Goal: Use online tool/utility: Utilize a website feature to perform a specific function

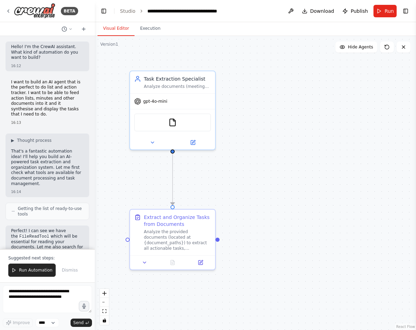
scroll to position [771, 0]
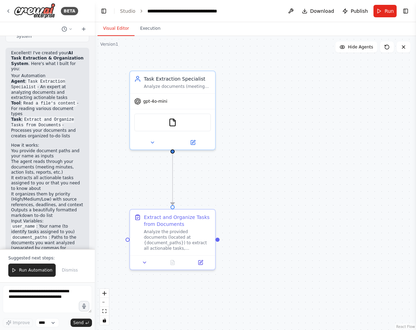
click at [27, 272] on span "Run Automation" at bounding box center [36, 270] width 34 height 6
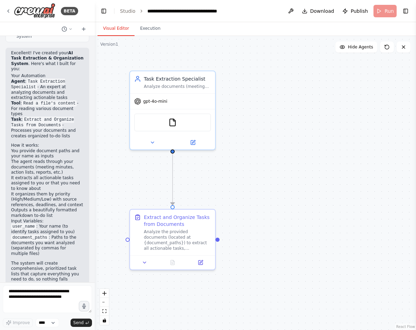
scroll to position [737, 0]
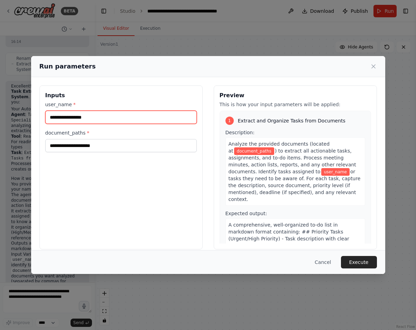
click at [86, 119] on input "user_name *" at bounding box center [120, 117] width 151 height 13
click at [89, 138] on div "document_paths *" at bounding box center [120, 140] width 151 height 23
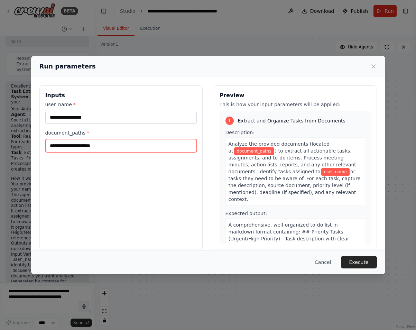
drag, startPoint x: 89, startPoint y: 138, endPoint x: 86, endPoint y: 143, distance: 6.2
click at [86, 143] on input "document_paths *" at bounding box center [120, 145] width 151 height 13
click at [92, 146] on input "document_paths *" at bounding box center [120, 145] width 151 height 13
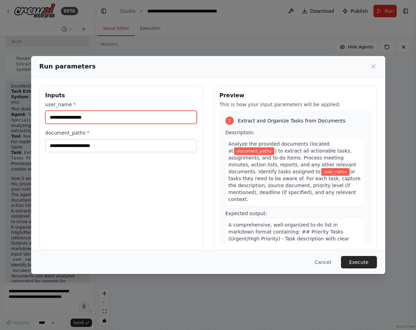
click at [88, 121] on input "user_name *" at bounding box center [120, 117] width 151 height 13
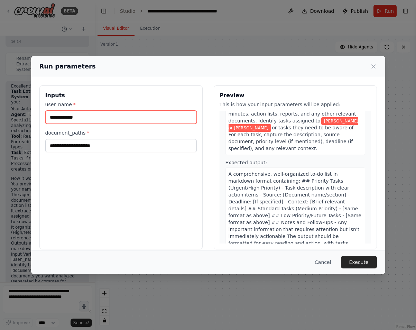
scroll to position [56, 0]
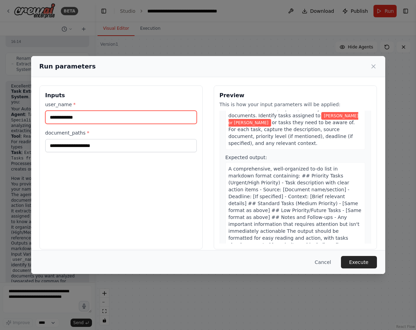
type input "**********"
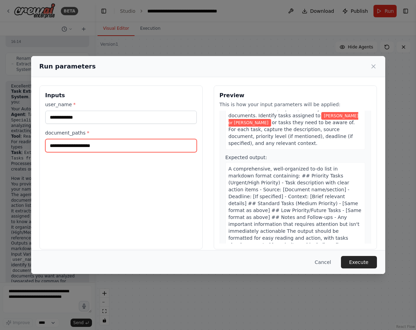
click at [107, 142] on input "document_paths *" at bounding box center [120, 145] width 151 height 13
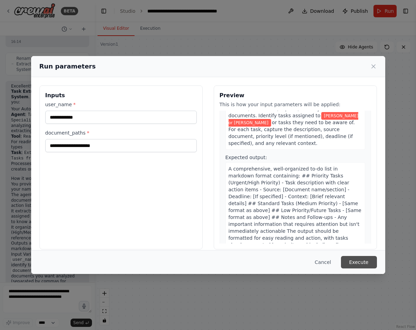
click at [352, 264] on button "Execute" at bounding box center [359, 262] width 36 height 12
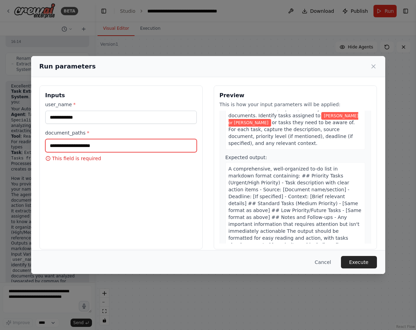
click at [77, 145] on input "document_paths *" at bounding box center [120, 145] width 151 height 13
type input "**********"
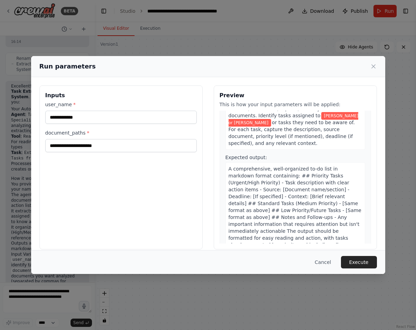
click at [359, 261] on button "Execute" at bounding box center [359, 262] width 36 height 12
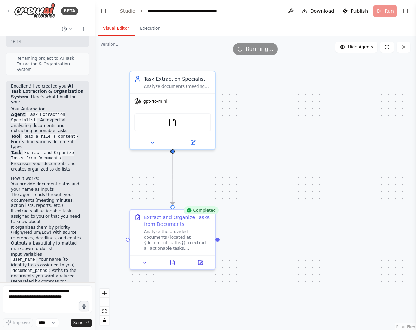
scroll to position [771, 0]
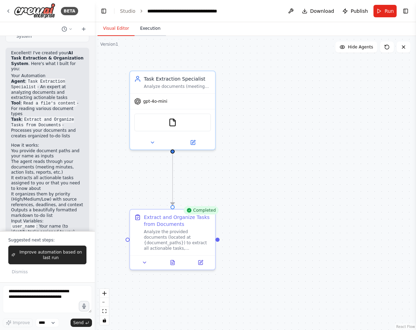
click at [148, 31] on button "Execution" at bounding box center [149, 28] width 31 height 15
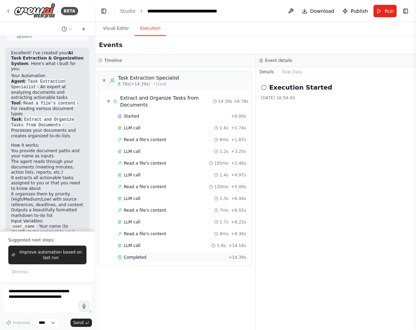
click at [138, 259] on span "Completed" at bounding box center [135, 257] width 22 height 6
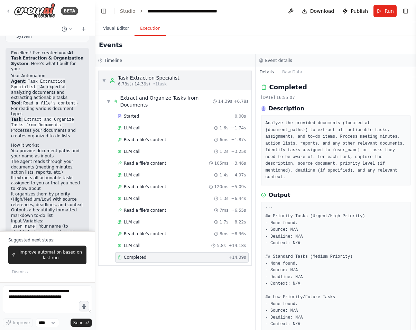
scroll to position [0, 0]
click at [38, 294] on textarea at bounding box center [47, 299] width 89 height 28
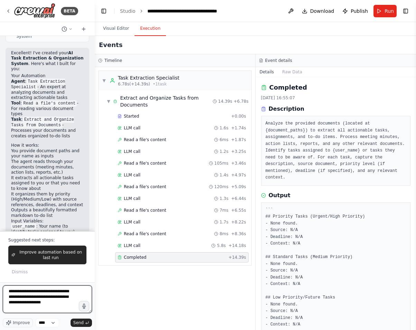
type textarea "**********"
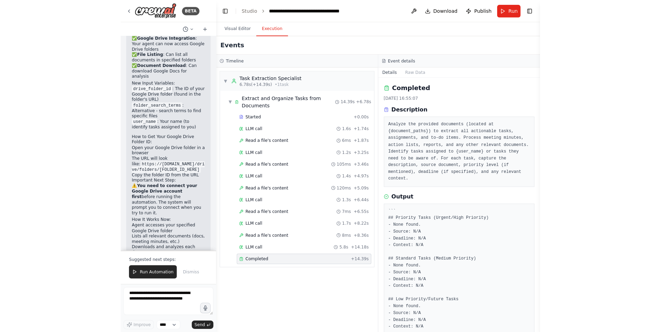
scroll to position [1445, 0]
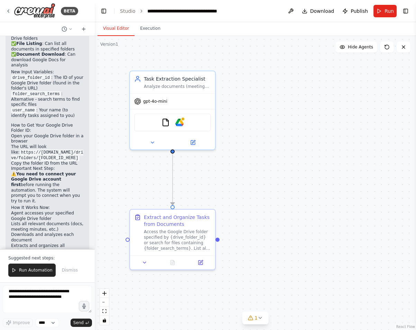
click at [115, 25] on button "Visual Editor" at bounding box center [115, 28] width 37 height 15
click at [156, 141] on button at bounding box center [152, 141] width 39 height 8
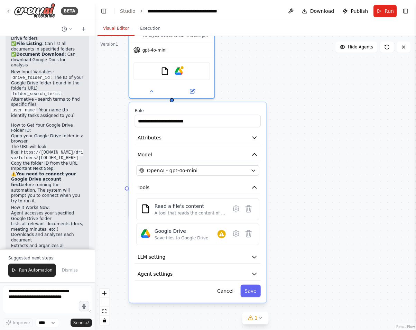
drag, startPoint x: 297, startPoint y: 233, endPoint x: 294, endPoint y: 199, distance: 34.3
click at [297, 198] on div ".deletable-edge-delete-btn { width: 20px; height: 20px; border: 0px solid #ffff…" at bounding box center [255, 183] width 321 height 294
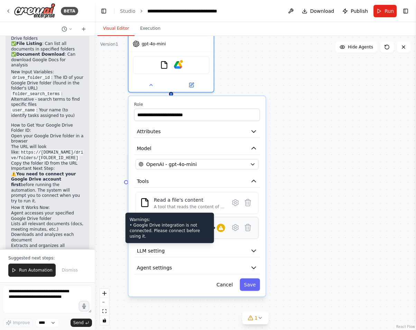
click at [220, 229] on icon at bounding box center [220, 228] width 4 height 4
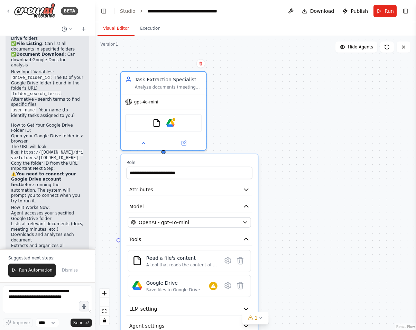
drag, startPoint x: 310, startPoint y: 82, endPoint x: 301, endPoint y: 132, distance: 51.6
click at [301, 133] on div ".deletable-edge-delete-btn { width: 20px; height: 20px; border: 0px solid #ffff…" at bounding box center [255, 183] width 321 height 294
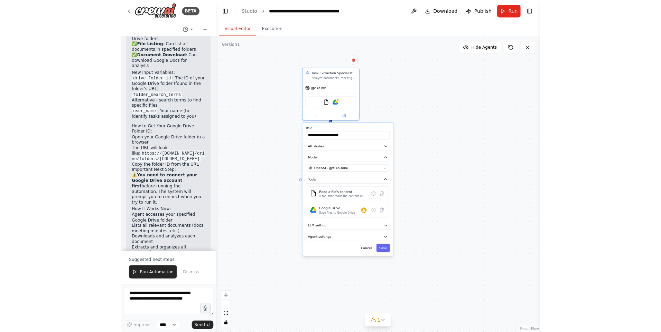
scroll to position [1442, 0]
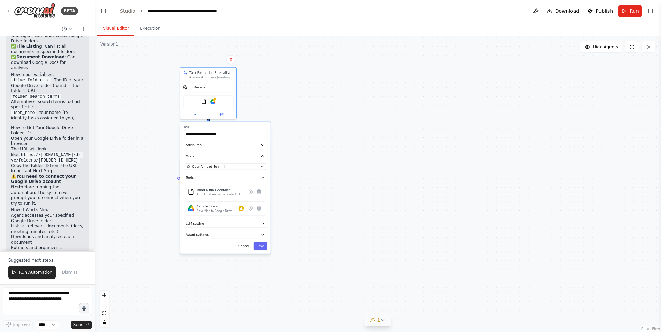
click at [383, 322] on icon at bounding box center [383, 321] width 6 height 6
click at [415, 302] on button at bounding box center [453, 303] width 12 height 8
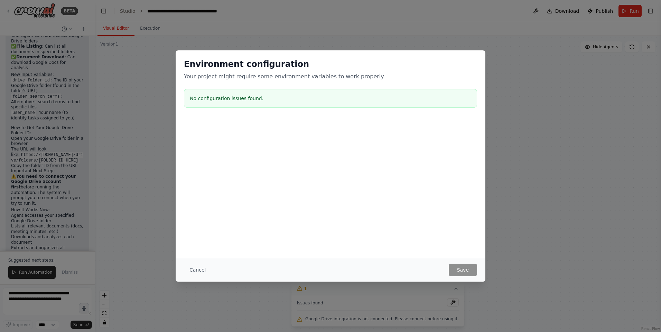
drag, startPoint x: 197, startPoint y: 270, endPoint x: 211, endPoint y: 270, distance: 14.5
click at [196, 270] on button "Cancel" at bounding box center [197, 270] width 27 height 12
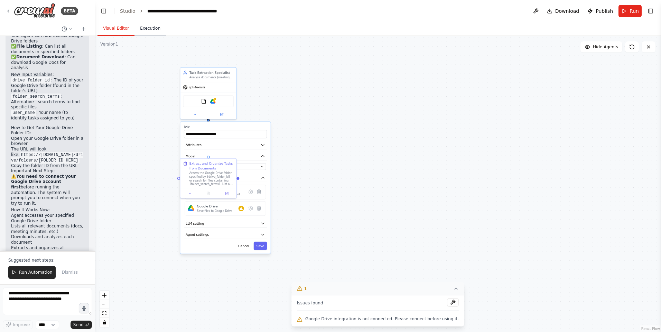
click at [144, 31] on button "Execution" at bounding box center [149, 28] width 31 height 15
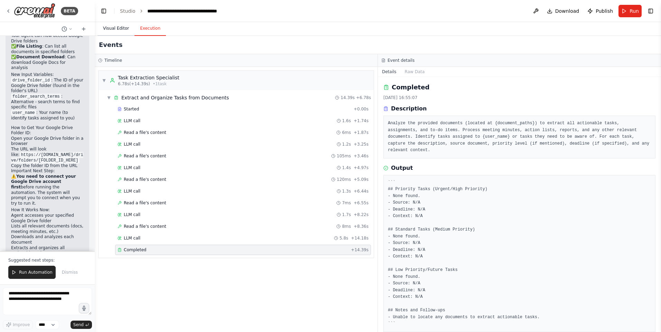
click at [120, 31] on button "Visual Editor" at bounding box center [115, 28] width 37 height 15
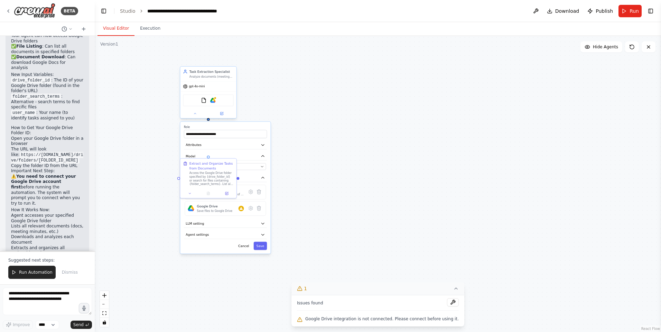
click at [217, 103] on div "FileReadTool Google Drive" at bounding box center [208, 101] width 50 height 12
click at [213, 103] on img at bounding box center [213, 101] width 6 height 6
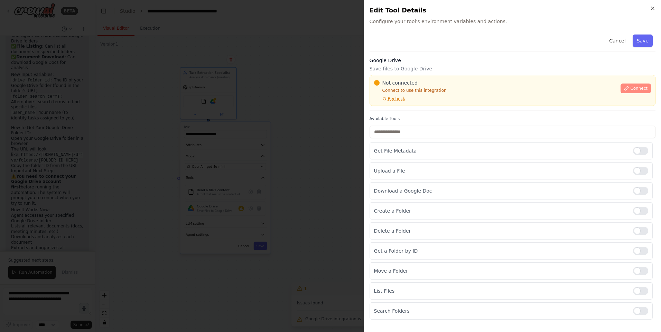
click at [415, 87] on span "Connect" at bounding box center [638, 89] width 17 height 6
click at [415, 90] on span "Connect" at bounding box center [638, 89] width 17 height 6
click at [415, 93] on button "Connect" at bounding box center [635, 89] width 30 height 10
click at [407, 109] on div "Google Drive Save files to Google Drive Not connected Connect to use this integ…" at bounding box center [512, 84] width 286 height 54
click at [405, 108] on div "Google Drive Save files to Google Drive Not connected Connect to use this integ…" at bounding box center [512, 84] width 286 height 54
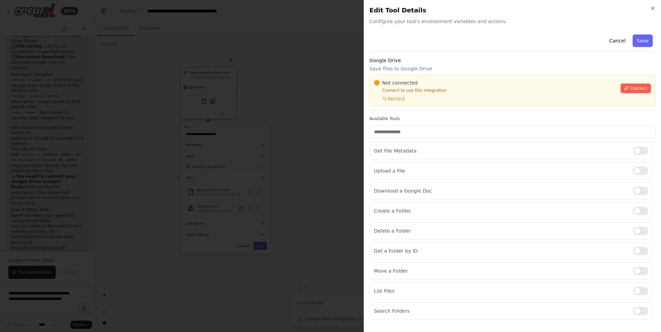
click at [415, 96] on div "Not connected Connect to use this integration Recheck" at bounding box center [495, 90] width 243 height 22
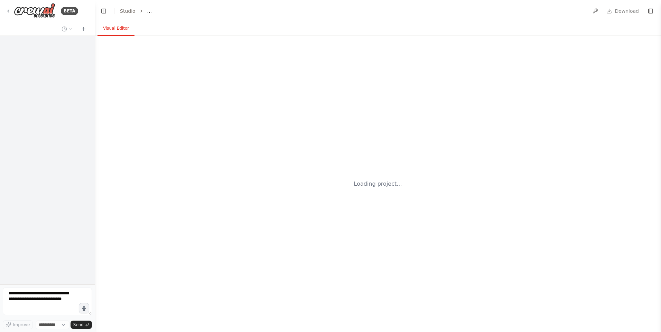
select select "****"
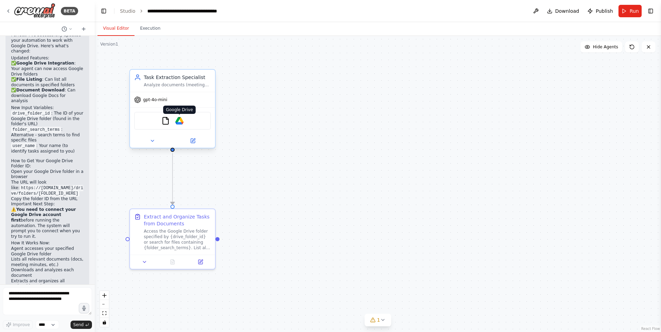
click at [180, 122] on img at bounding box center [179, 121] width 8 height 8
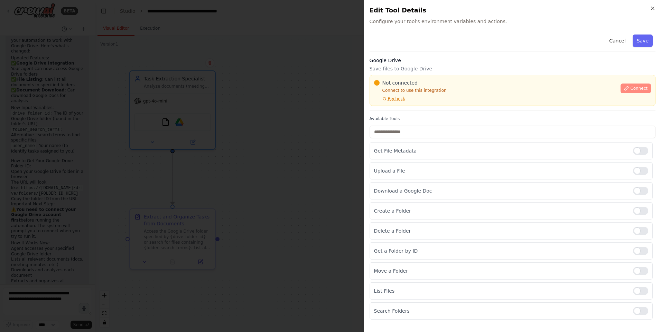
click at [634, 92] on button "Connect" at bounding box center [635, 89] width 30 height 10
click at [394, 108] on div "Google Drive Save files to Google Drive Not connected Connect to use this integ…" at bounding box center [512, 84] width 286 height 54
click at [403, 111] on div "Cancel Save Google Drive Save files to Google Drive Not connected Connect to us…" at bounding box center [512, 176] width 286 height 288
click at [452, 97] on div "Not connected Connect to use this integration Recheck" at bounding box center [495, 90] width 243 height 22
click at [450, 96] on div "Not connected Connect to use this integration Recheck" at bounding box center [495, 90] width 243 height 22
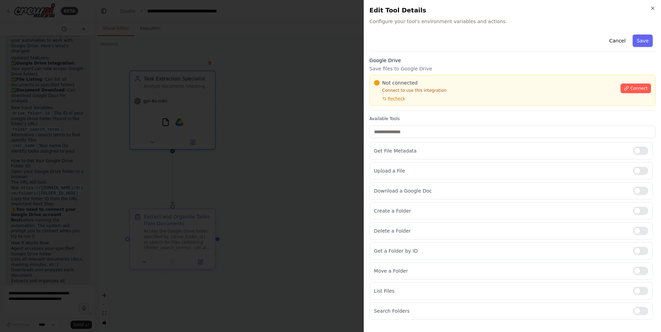
click at [461, 75] on div "Google Drive Save files to Google Drive Not connected Connect to use this integ…" at bounding box center [512, 84] width 286 height 54
click at [493, 126] on input "text" at bounding box center [512, 132] width 286 height 12
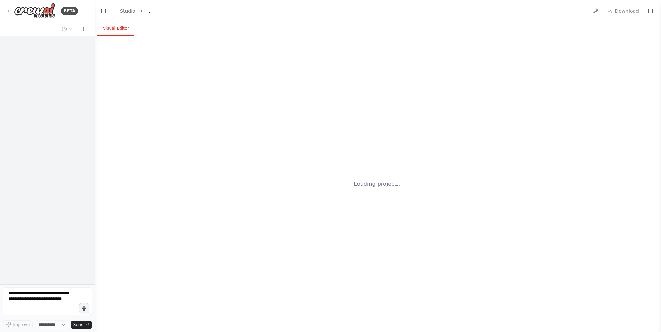
select select "****"
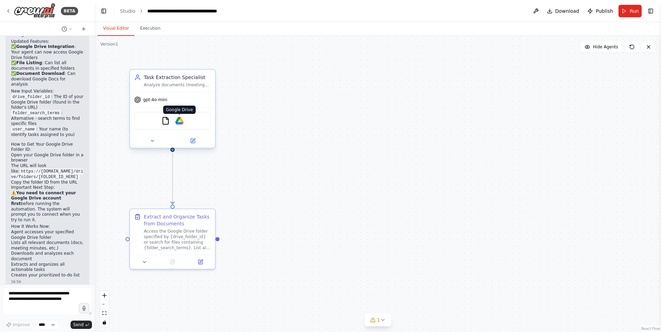
click at [179, 121] on img at bounding box center [179, 121] width 8 height 8
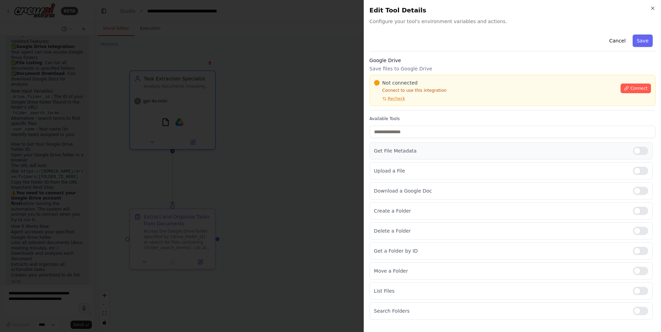
scroll to position [1409, 0]
click at [638, 171] on div at bounding box center [640, 171] width 15 height 8
click at [643, 309] on div at bounding box center [640, 311] width 15 height 8
click at [639, 256] on div "Get a Folder by ID" at bounding box center [510, 251] width 283 height 17
click at [638, 251] on div at bounding box center [640, 251] width 15 height 8
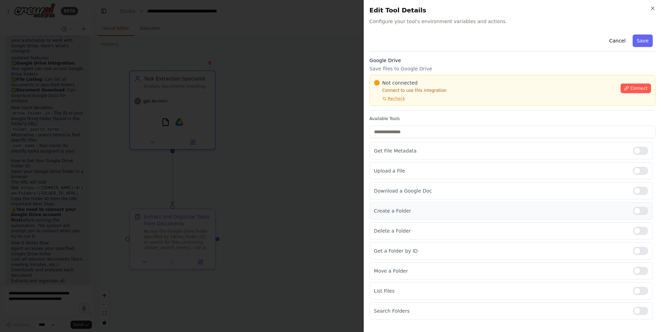
click at [642, 210] on div at bounding box center [640, 211] width 15 height 8
click at [451, 134] on input "text" at bounding box center [512, 132] width 286 height 12
click at [643, 43] on button "Save" at bounding box center [642, 41] width 20 height 12
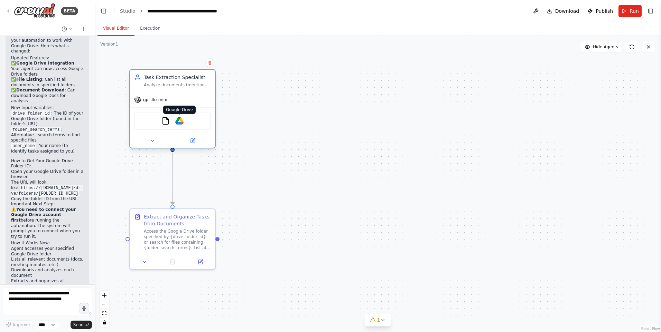
click at [182, 123] on img at bounding box center [179, 121] width 8 height 8
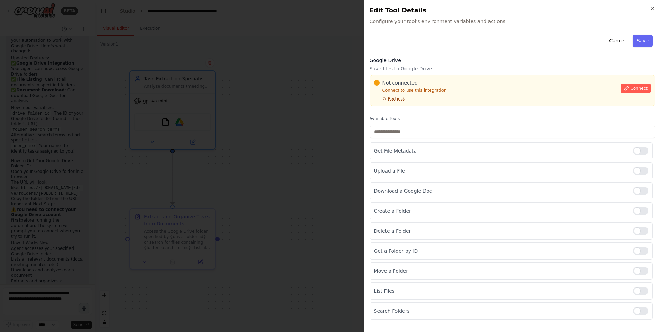
click at [398, 99] on span "Recheck" at bounding box center [396, 99] width 17 height 6
click at [639, 153] on div at bounding box center [640, 151] width 15 height 8
click at [640, 268] on div at bounding box center [640, 271] width 15 height 8
click at [633, 88] on span "Connect" at bounding box center [638, 89] width 17 height 6
click at [277, 140] on div at bounding box center [330, 166] width 661 height 332
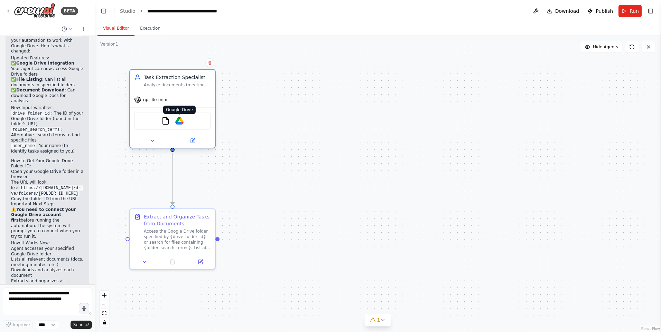
click at [183, 122] on img at bounding box center [179, 121] width 8 height 8
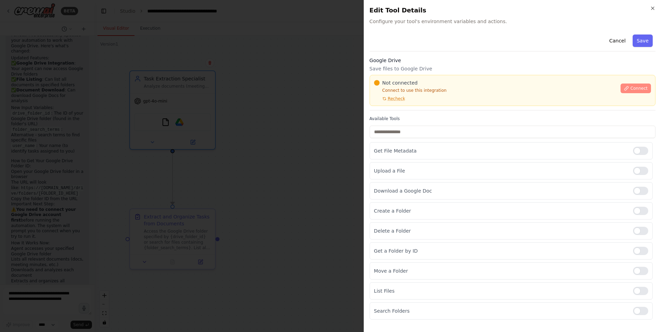
click at [635, 91] on span "Connect" at bounding box center [638, 89] width 17 height 6
click at [410, 111] on div "Cancel Save Google Drive Save files to Google Drive Not connected Connect to us…" at bounding box center [512, 176] width 286 height 288
click at [275, 140] on div at bounding box center [330, 166] width 661 height 332
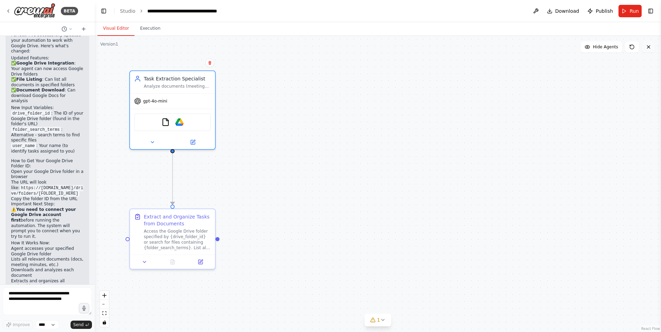
click at [648, 49] on icon at bounding box center [648, 47] width 6 height 6
click at [647, 49] on icon at bounding box center [648, 47] width 6 height 6
click at [47, 304] on textarea at bounding box center [47, 302] width 89 height 28
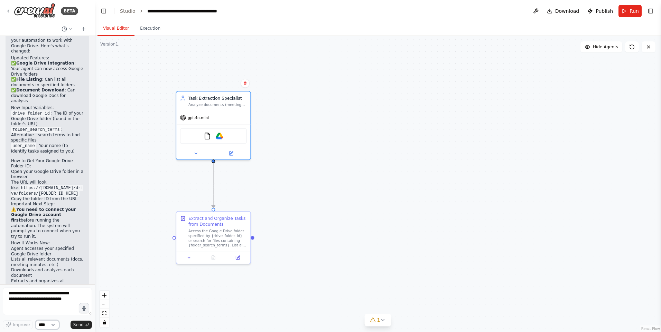
click at [45, 323] on select "****" at bounding box center [47, 325] width 23 height 9
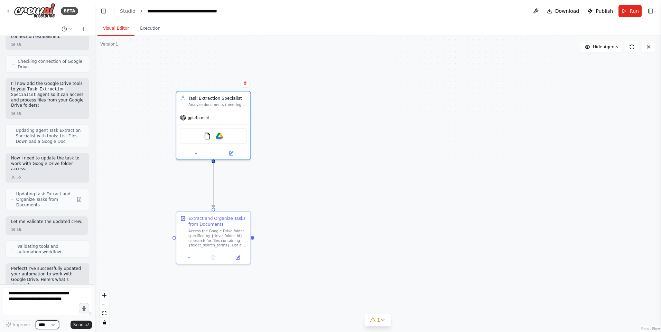
scroll to position [1133, 0]
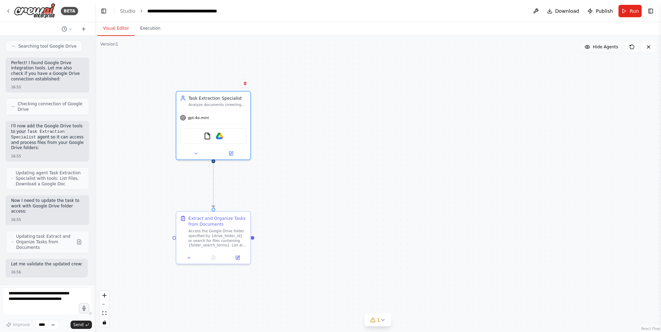
drag, startPoint x: 613, startPoint y: 52, endPoint x: 611, endPoint y: 48, distance: 4.5
click at [612, 51] on button "Hide Agents" at bounding box center [601, 46] width 42 height 11
click at [611, 48] on span "Show Agents" at bounding box center [604, 47] width 27 height 6
click at [10, 12] on icon at bounding box center [9, 11] width 6 height 6
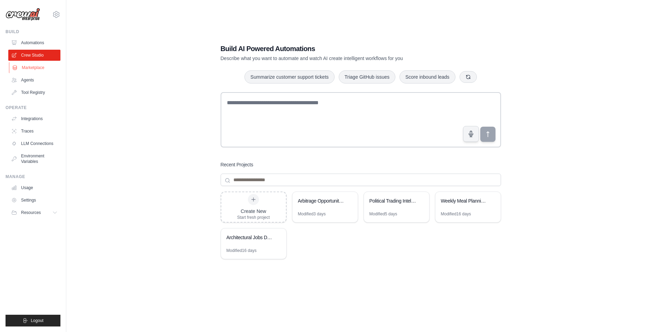
click at [33, 67] on link "Marketplace" at bounding box center [35, 67] width 52 height 11
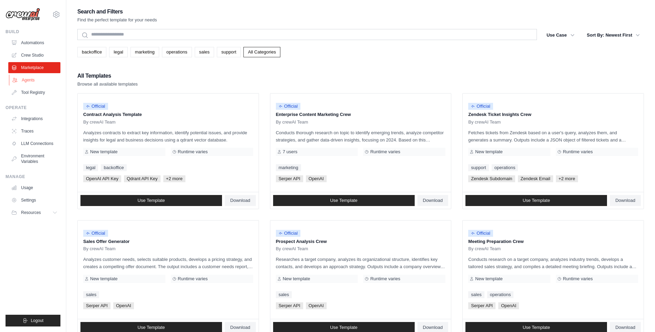
click at [27, 82] on link "Agents" at bounding box center [35, 80] width 52 height 11
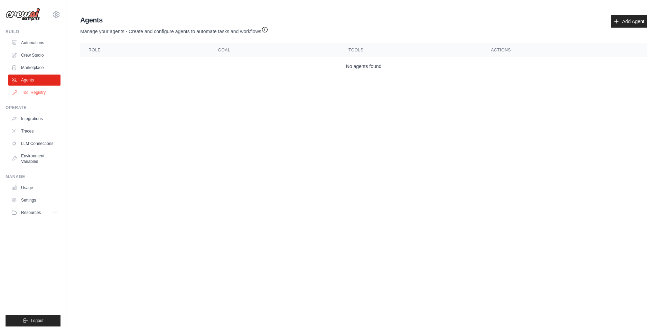
click at [30, 93] on link "Tool Registry" at bounding box center [35, 92] width 52 height 11
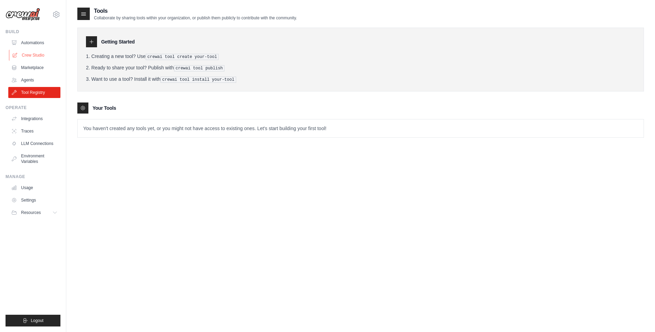
click at [29, 56] on link "Crew Studio" at bounding box center [35, 55] width 52 height 11
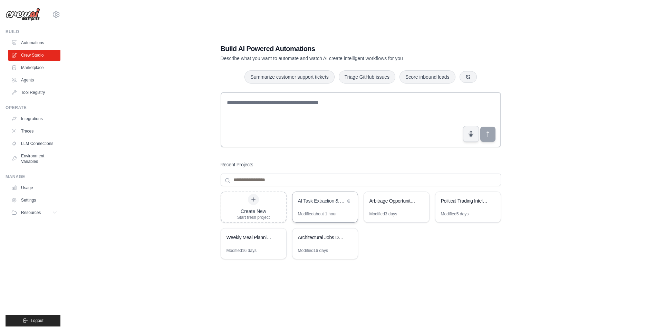
click at [309, 202] on div "AI Task Extraction & Organization System" at bounding box center [321, 201] width 47 height 7
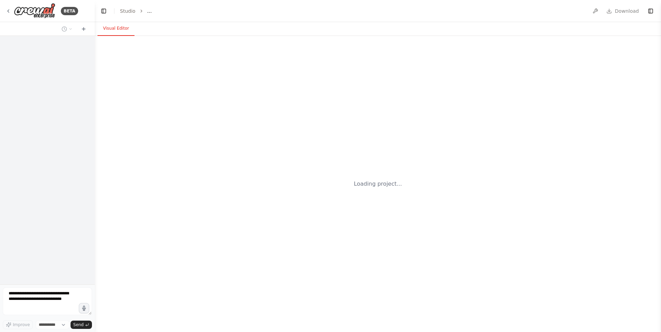
select select "****"
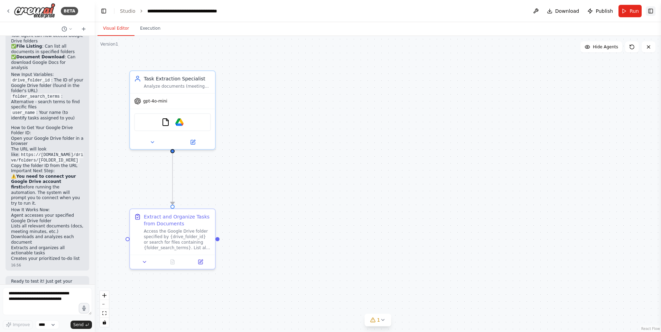
scroll to position [1409, 0]
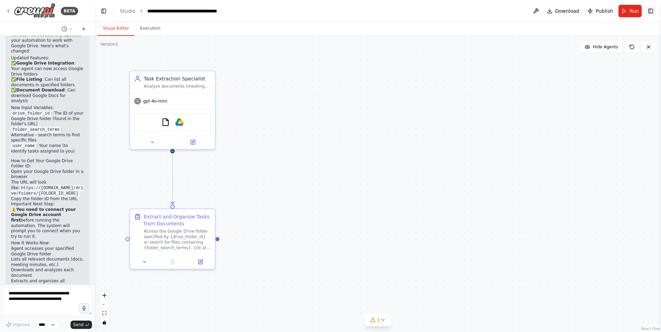
click at [647, 9] on button "Toggle Right Sidebar" at bounding box center [650, 11] width 10 height 10
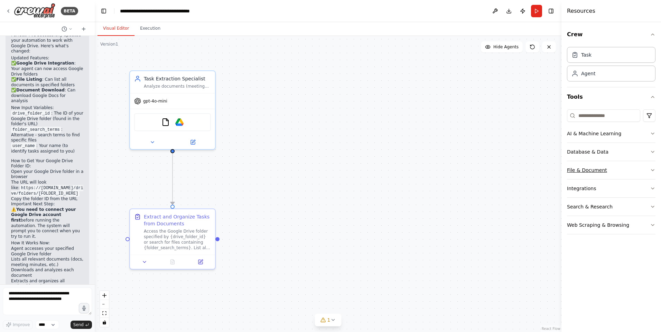
click at [593, 173] on div "File & Document" at bounding box center [587, 170] width 40 height 7
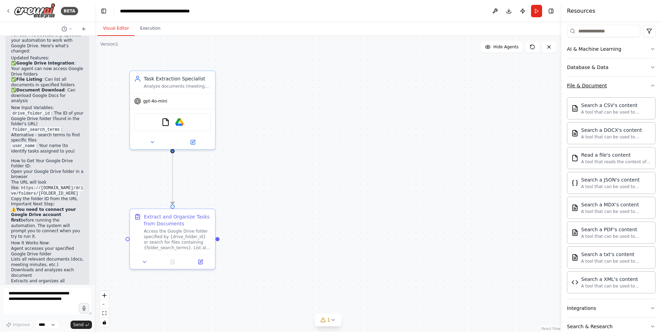
scroll to position [69, 0]
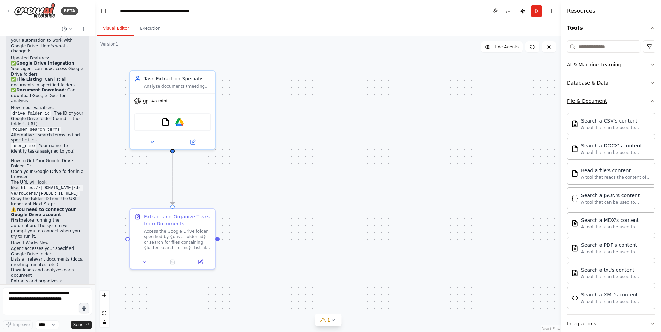
click at [591, 95] on button "File & Document" at bounding box center [611, 101] width 88 height 18
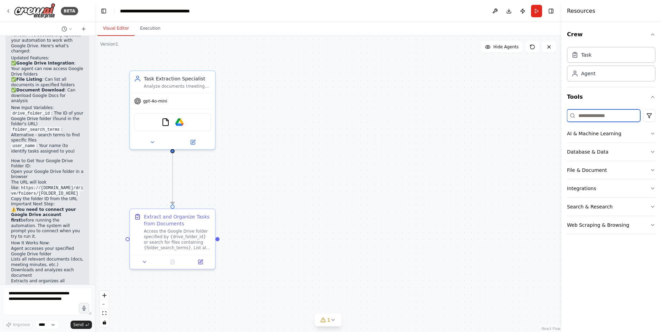
click at [596, 118] on input at bounding box center [603, 116] width 73 height 12
click at [596, 138] on button "AI & Machine Learning" at bounding box center [611, 134] width 88 height 18
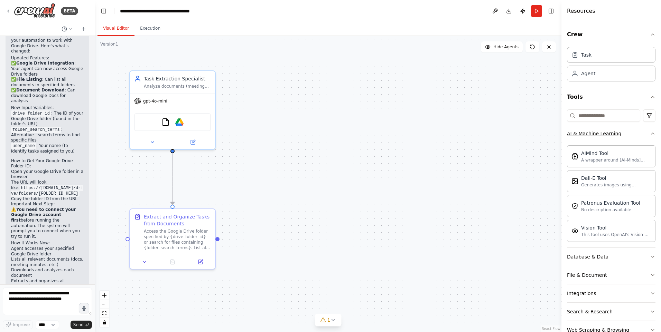
click at [596, 138] on button "AI & Machine Learning" at bounding box center [611, 134] width 88 height 18
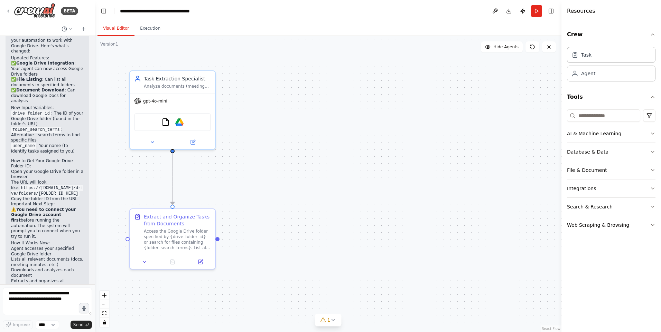
click at [585, 157] on button "Database & Data" at bounding box center [611, 152] width 88 height 18
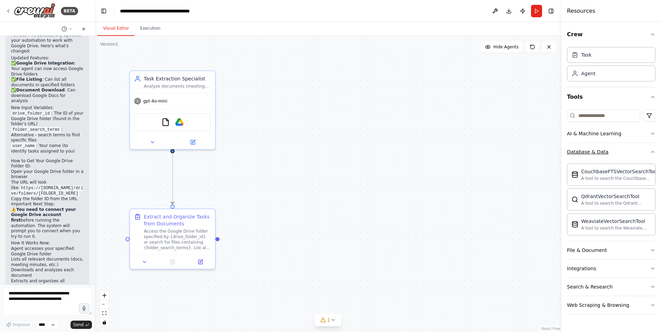
click at [585, 156] on button "Database & Data" at bounding box center [611, 152] width 88 height 18
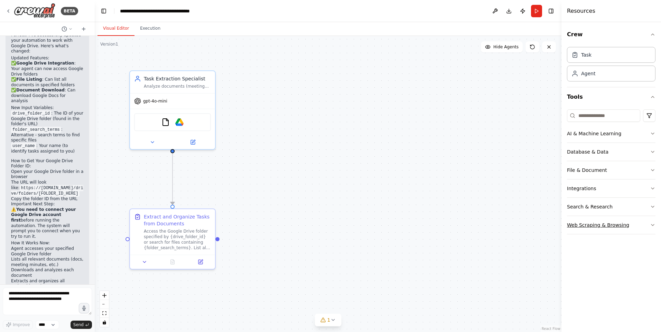
click at [581, 223] on div "Web Scraping & Browsing" at bounding box center [598, 225] width 62 height 7
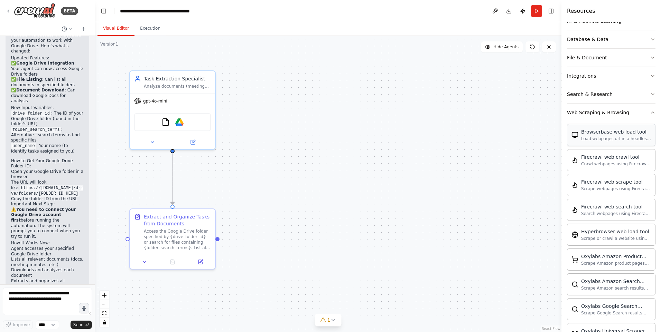
scroll to position [50, 0]
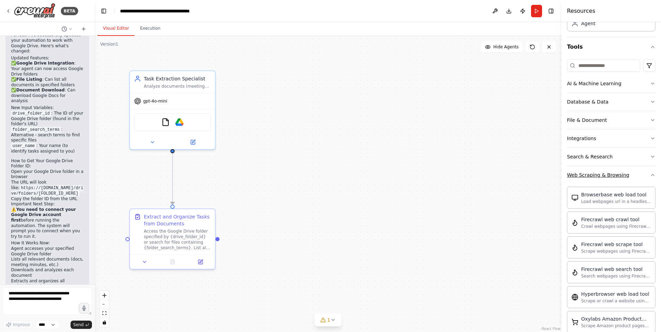
click at [581, 177] on div "Web Scraping & Browsing" at bounding box center [598, 175] width 62 height 7
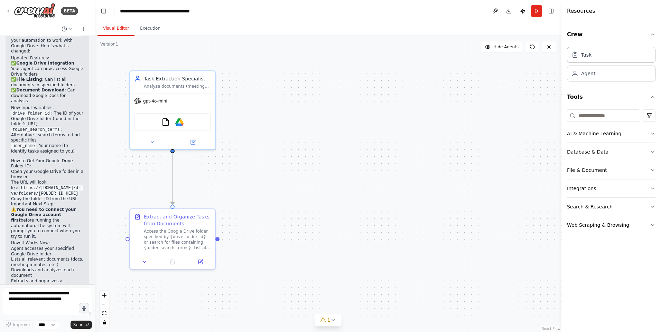
click at [581, 209] on div "Search & Research" at bounding box center [590, 207] width 46 height 7
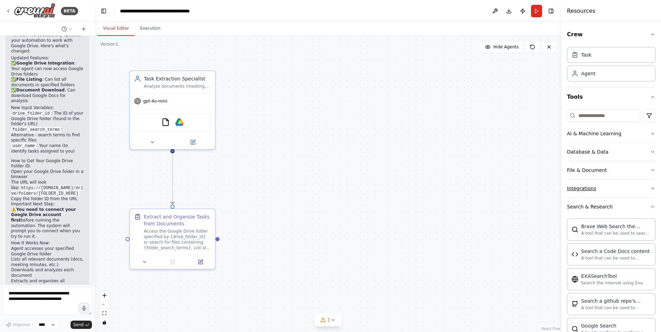
click at [580, 184] on button "Integrations" at bounding box center [611, 189] width 88 height 18
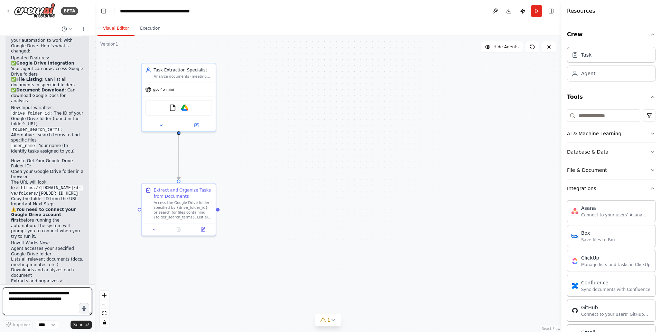
click at [45, 299] on textarea at bounding box center [47, 302] width 89 height 28
click at [187, 105] on img at bounding box center [184, 106] width 7 height 7
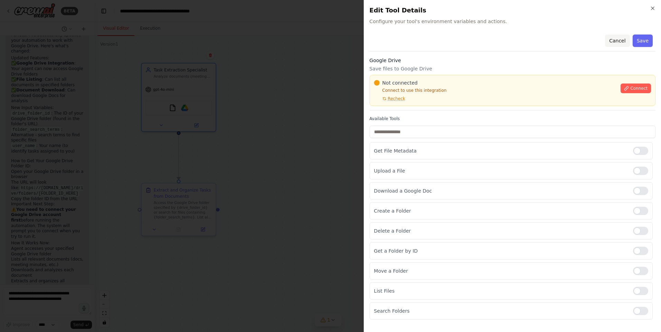
click at [614, 38] on button "Cancel" at bounding box center [617, 41] width 25 height 12
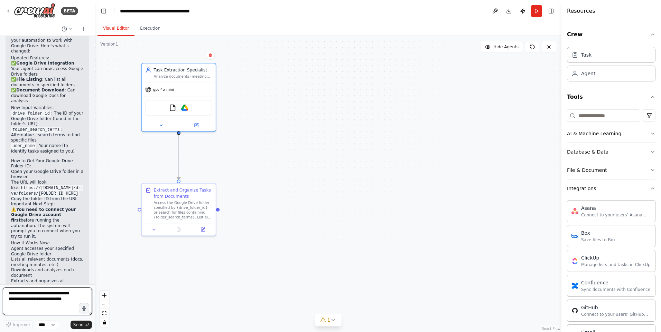
click at [40, 299] on textarea at bounding box center [47, 302] width 89 height 28
type textarea "**********"
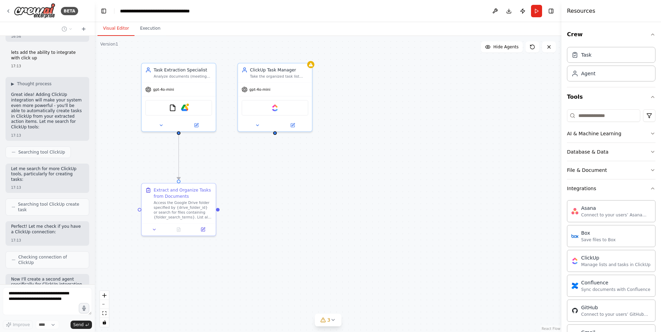
scroll to position [1712, 0]
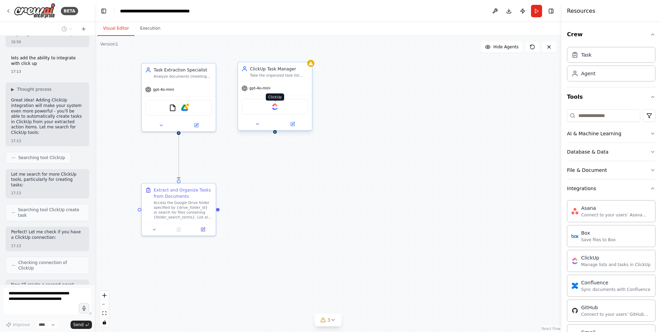
click at [272, 107] on img at bounding box center [274, 106] width 7 height 7
click at [275, 106] on img at bounding box center [274, 106] width 7 height 7
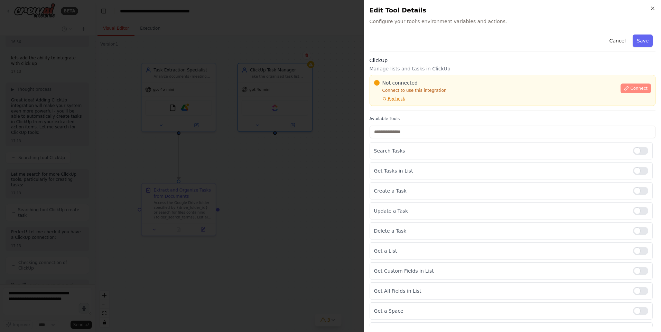
click at [630, 87] on span "Connect" at bounding box center [638, 89] width 17 height 6
click at [275, 141] on div at bounding box center [330, 166] width 661 height 332
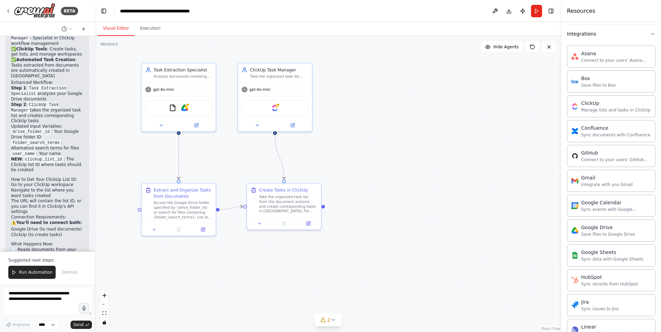
scroll to position [173, 0]
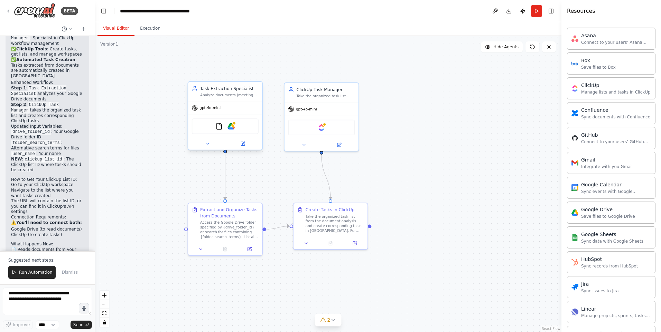
click at [232, 131] on div "FileReadTool Google Drive" at bounding box center [225, 127] width 67 height 16
click at [232, 126] on img at bounding box center [230, 126] width 7 height 7
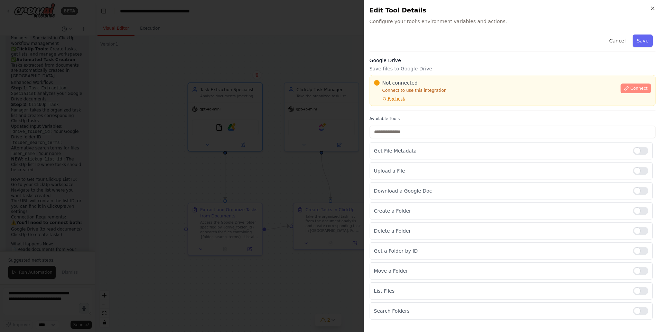
click at [632, 84] on button "Connect" at bounding box center [635, 89] width 30 height 10
click at [635, 91] on span "Connect" at bounding box center [638, 89] width 17 height 6
click at [284, 138] on div at bounding box center [330, 166] width 661 height 332
